Goal: Task Accomplishment & Management: Manage account settings

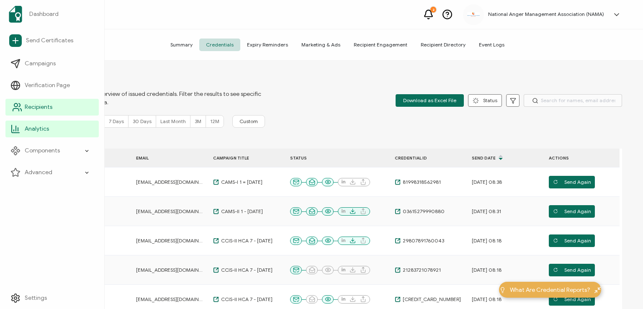
click at [29, 106] on span "Recipients" at bounding box center [39, 107] width 28 height 8
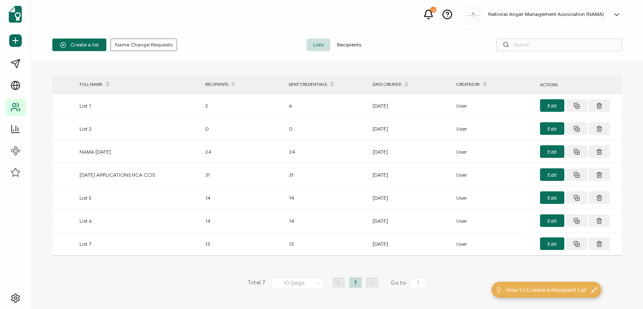
click at [346, 46] on span "Recipients" at bounding box center [349, 44] width 38 height 13
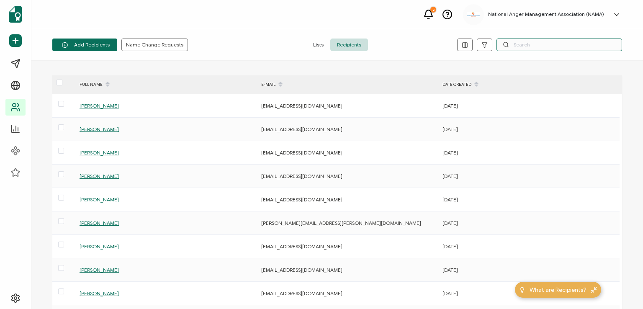
click at [551, 44] on input "text" at bounding box center [559, 44] width 126 height 13
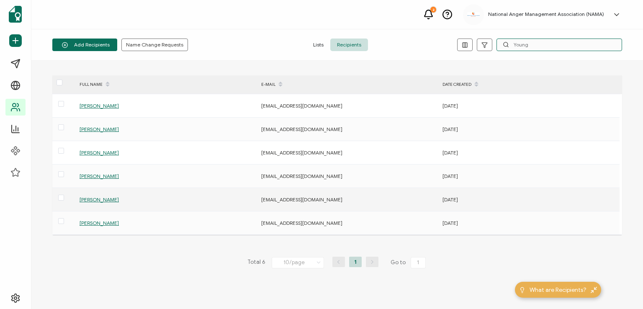
type input "Young"
click at [95, 198] on span "[PERSON_NAME]" at bounding box center [98, 199] width 39 height 6
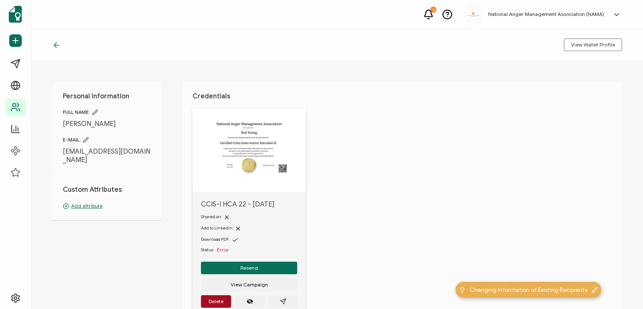
click at [85, 139] on icon at bounding box center [85, 139] width 5 height 5
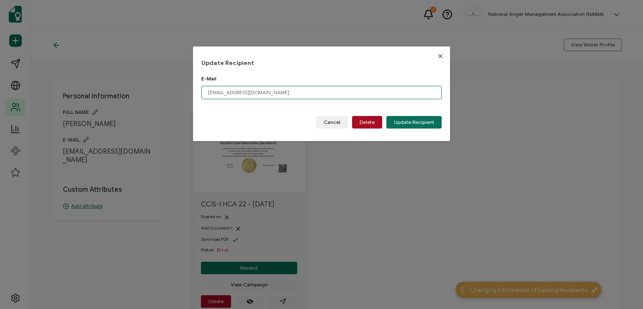
click at [267, 92] on input "[EMAIL_ADDRESS][DOMAIN_NAME]" at bounding box center [321, 92] width 240 height 13
type input "r"
paste input "[EMAIL_ADDRESS][DOMAIN_NAME]"
click at [217, 94] on input "[EMAIL_ADDRESS][DOMAIN_NAME]" at bounding box center [321, 92] width 240 height 13
click at [210, 94] on input "[EMAIL_ADDRESS][DOMAIN_NAME]" at bounding box center [321, 92] width 240 height 13
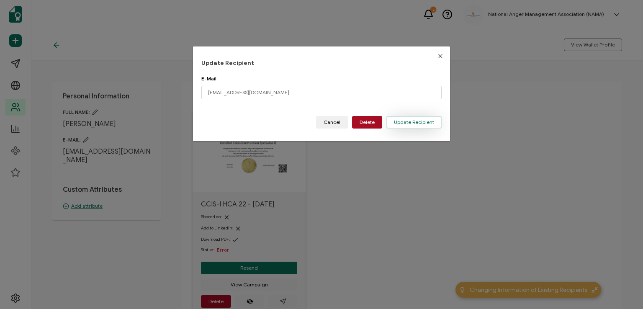
click at [400, 116] on button "Update Recipient" at bounding box center [413, 122] width 55 height 13
type input "[EMAIL_ADDRESS][DOMAIN_NAME]"
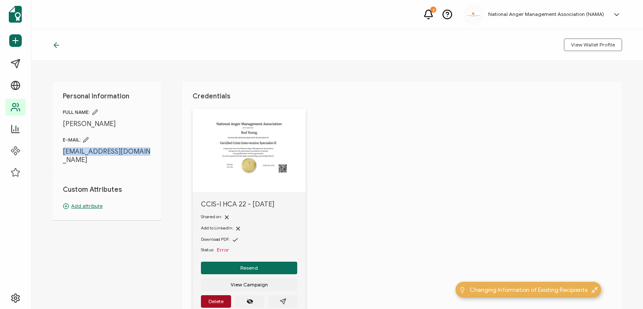
drag, startPoint x: 61, startPoint y: 150, endPoint x: 151, endPoint y: 155, distance: 89.3
click at [151, 155] on div "Personal Information FULL NAME: [PERSON_NAME] E-MAIL: [EMAIL_ADDRESS][DOMAIN_NA…" at bounding box center [106, 151] width 109 height 138
copy span "[EMAIL_ADDRESS][DOMAIN_NAME]"
click at [151, 157] on div "Personal Information FULL NAME: [PERSON_NAME] E-MAIL: [EMAIL_ADDRESS][DOMAIN_NA…" at bounding box center [106, 151] width 109 height 138
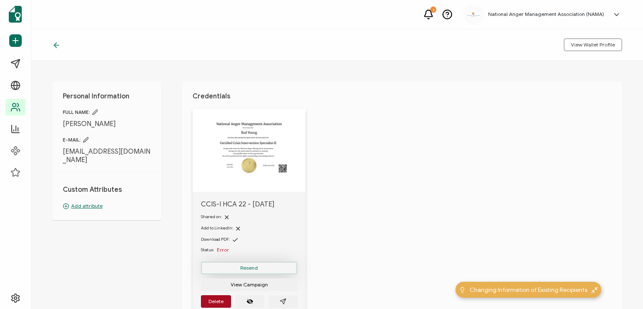
click at [247, 266] on span "Resend" at bounding box center [249, 267] width 18 height 5
